Goal: Transaction & Acquisition: Purchase product/service

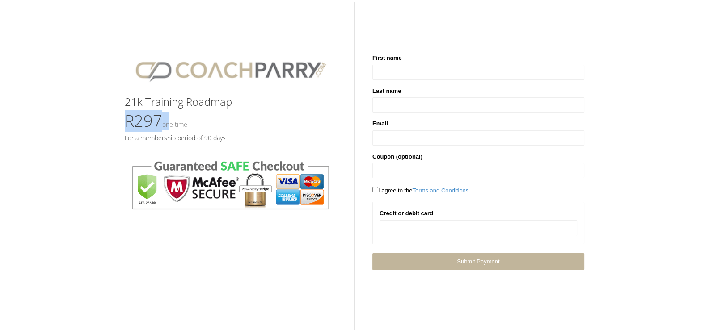
drag, startPoint x: 187, startPoint y: 122, endPoint x: 234, endPoint y: 123, distance: 47.4
click at [187, 123] on span "R297 One time" at bounding box center [156, 121] width 63 height 22
drag, startPoint x: 193, startPoint y: 123, endPoint x: 186, endPoint y: 123, distance: 7.2
click at [187, 123] on span "R297 One time" at bounding box center [156, 121] width 63 height 22
click at [180, 123] on div "21k Training Roadmap R297 One time For a membership period of 90 days" at bounding box center [236, 122] width 236 height 226
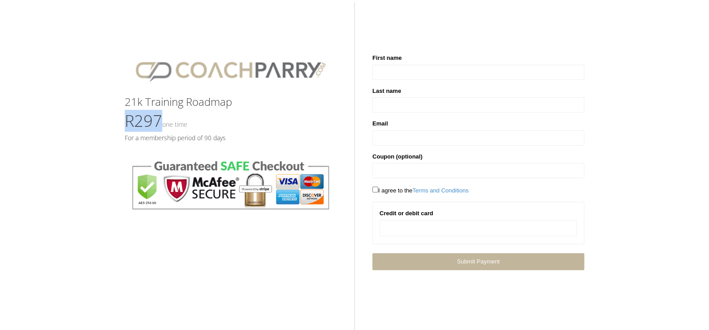
drag, startPoint x: 182, startPoint y: 123, endPoint x: 218, endPoint y: 122, distance: 35.3
click at [218, 122] on div "21k Training Roadmap R297 One time For a membership period of 90 days" at bounding box center [236, 122] width 236 height 226
click at [147, 117] on div "21k Training Roadmap R297 One time For a membership period of 90 days Sorry the…" at bounding box center [354, 139] width 709 height 261
